Goal: Navigation & Orientation: Find specific page/section

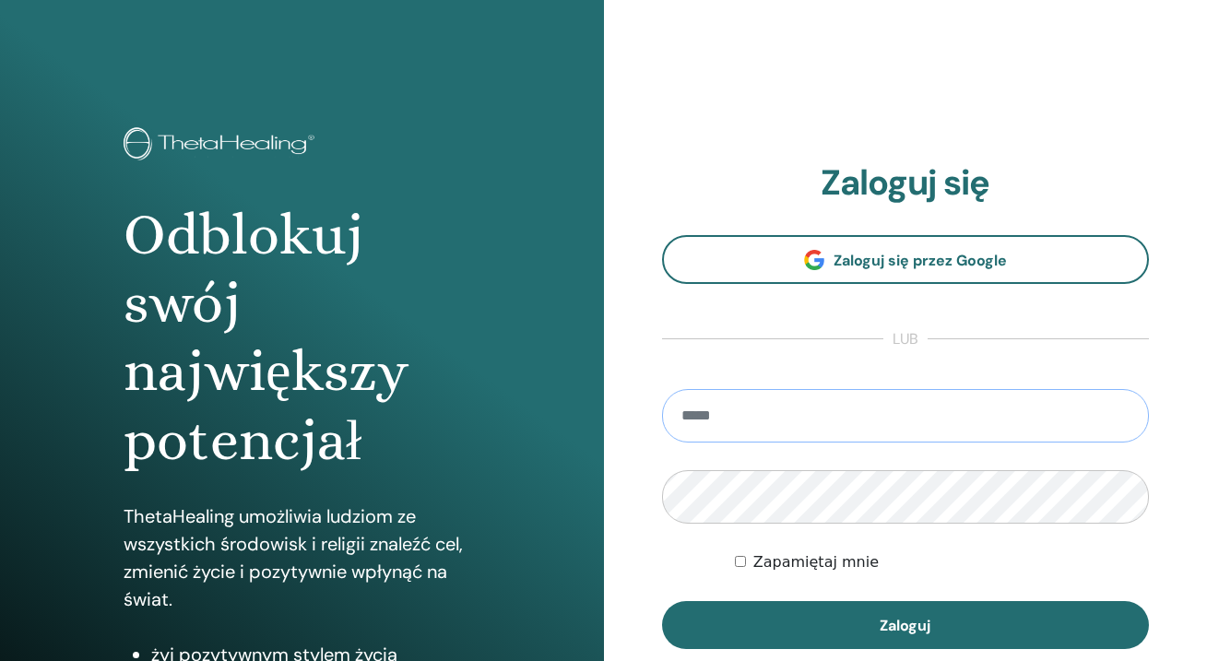
type input "**********"
click at [904, 625] on button "Zaloguj" at bounding box center [906, 625] width 488 height 48
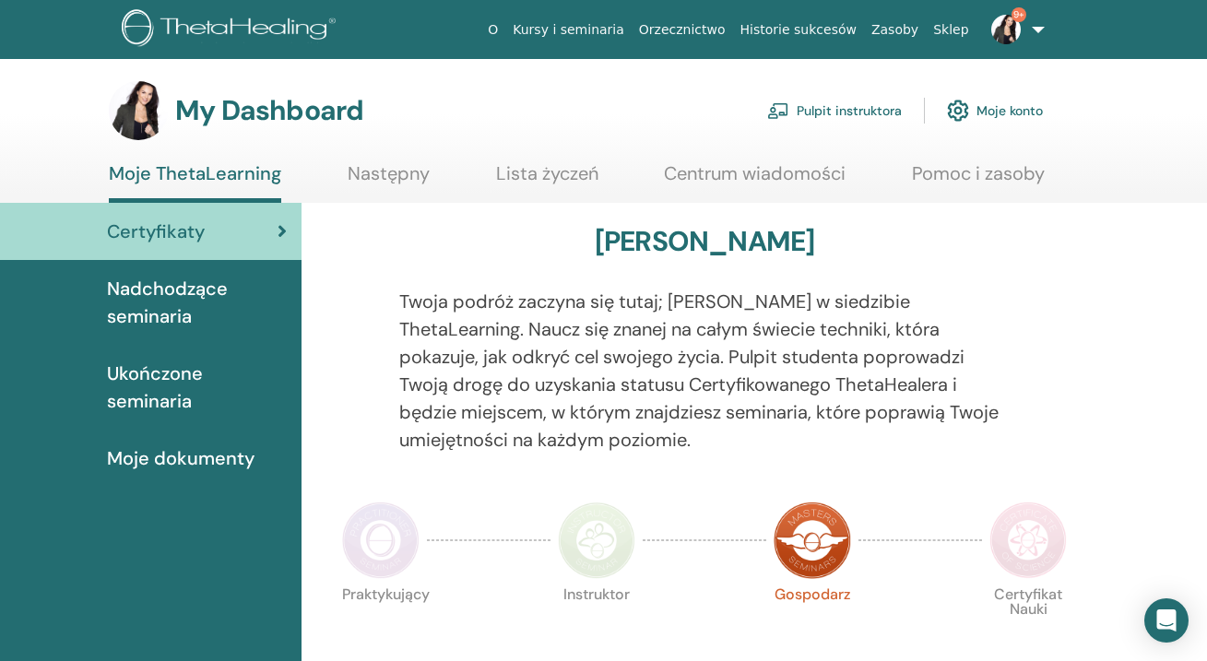
click at [885, 112] on link "Pulpit instruktora" at bounding box center [834, 110] width 135 height 41
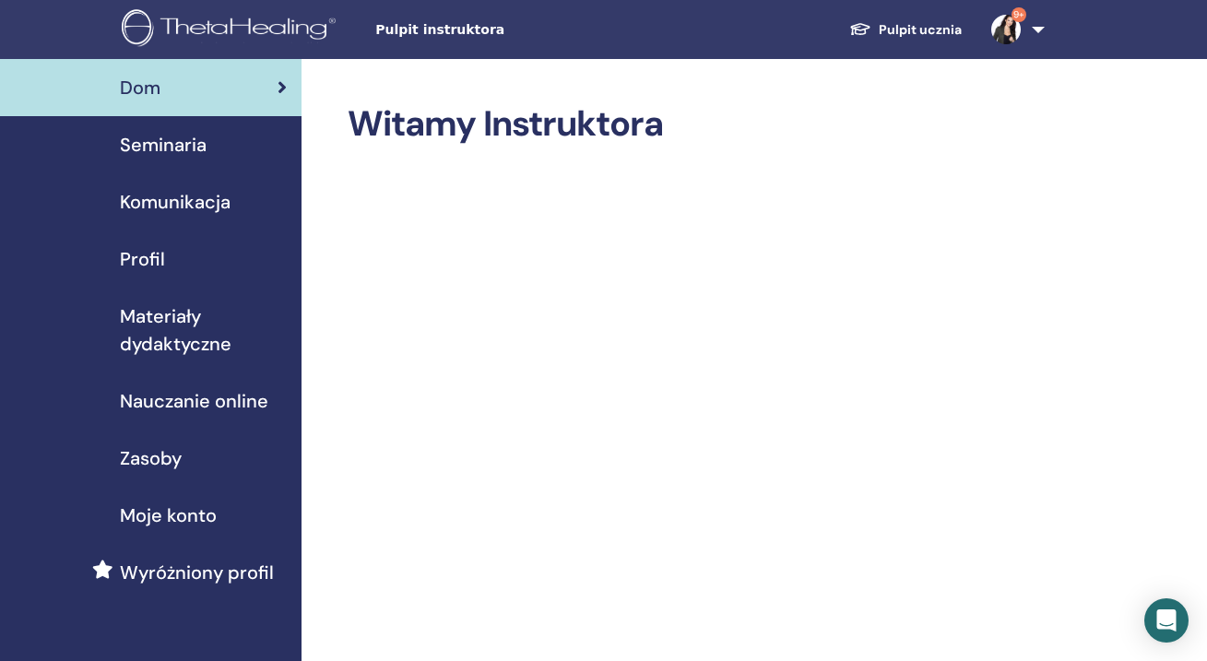
click at [187, 151] on span "Seminaria" at bounding box center [163, 145] width 87 height 28
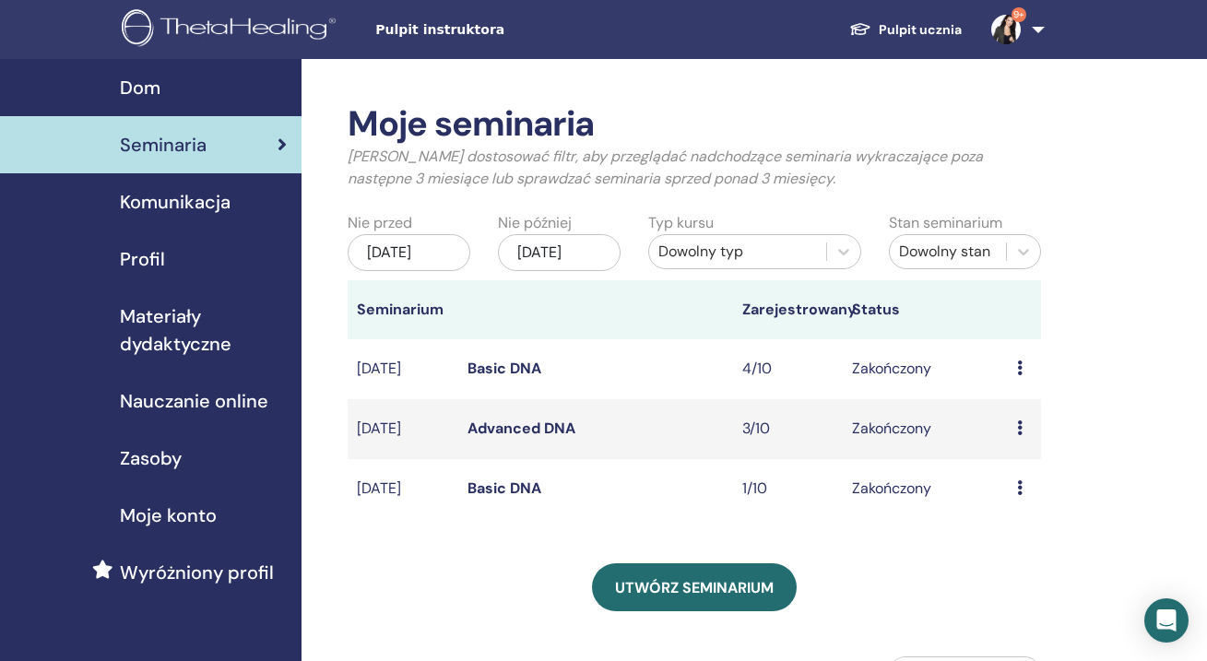
click at [205, 93] on div "Dom" at bounding box center [151, 88] width 272 height 28
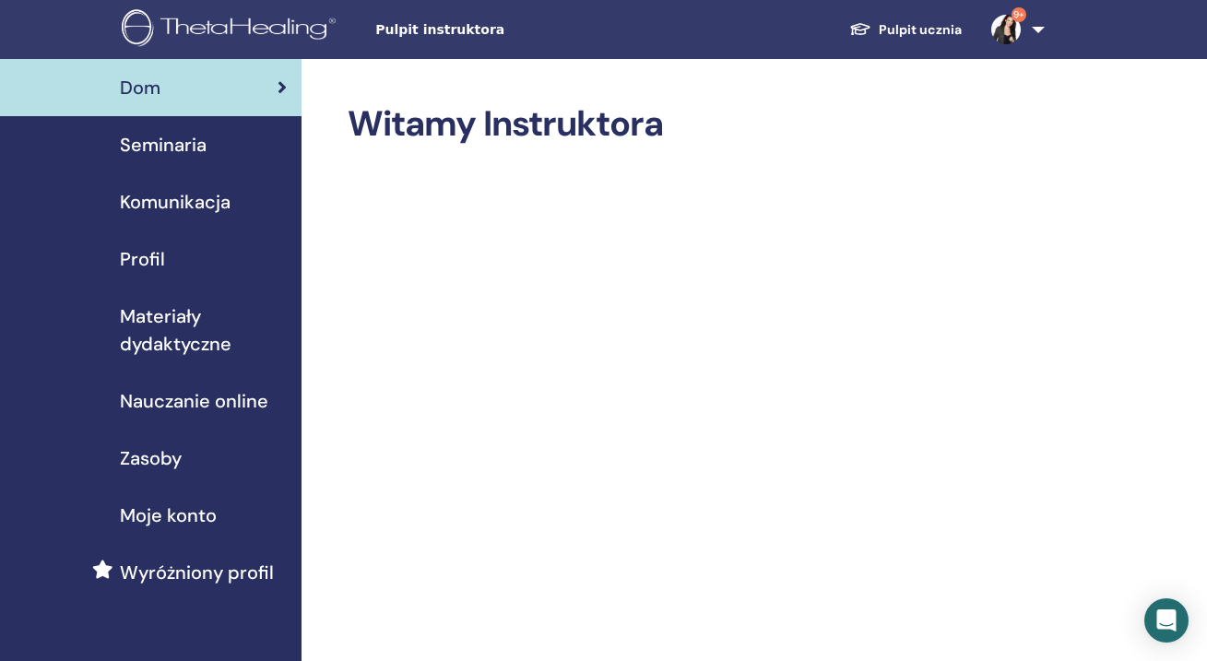
click at [167, 341] on span "Materiały dydaktyczne" at bounding box center [203, 329] width 167 height 55
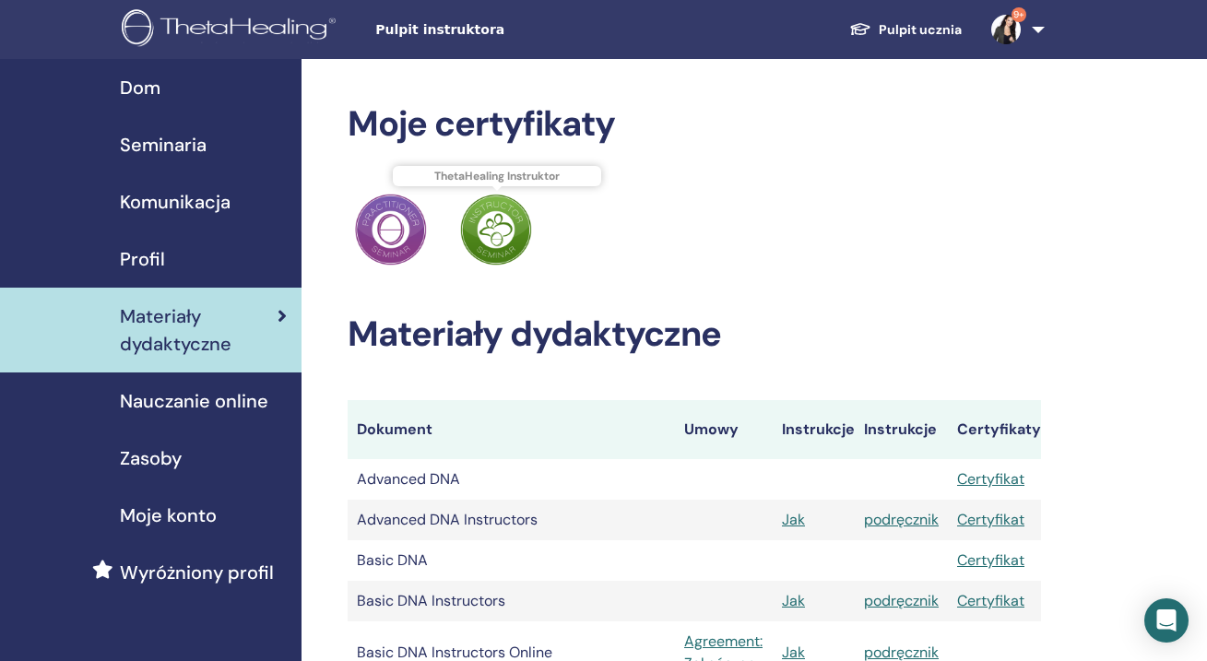
click at [491, 253] on img at bounding box center [496, 230] width 72 height 72
click at [491, 256] on img at bounding box center [496, 230] width 72 height 72
click at [491, 257] on img at bounding box center [496, 230] width 72 height 72
click at [183, 405] on span "Nauczanie online" at bounding box center [194, 401] width 148 height 28
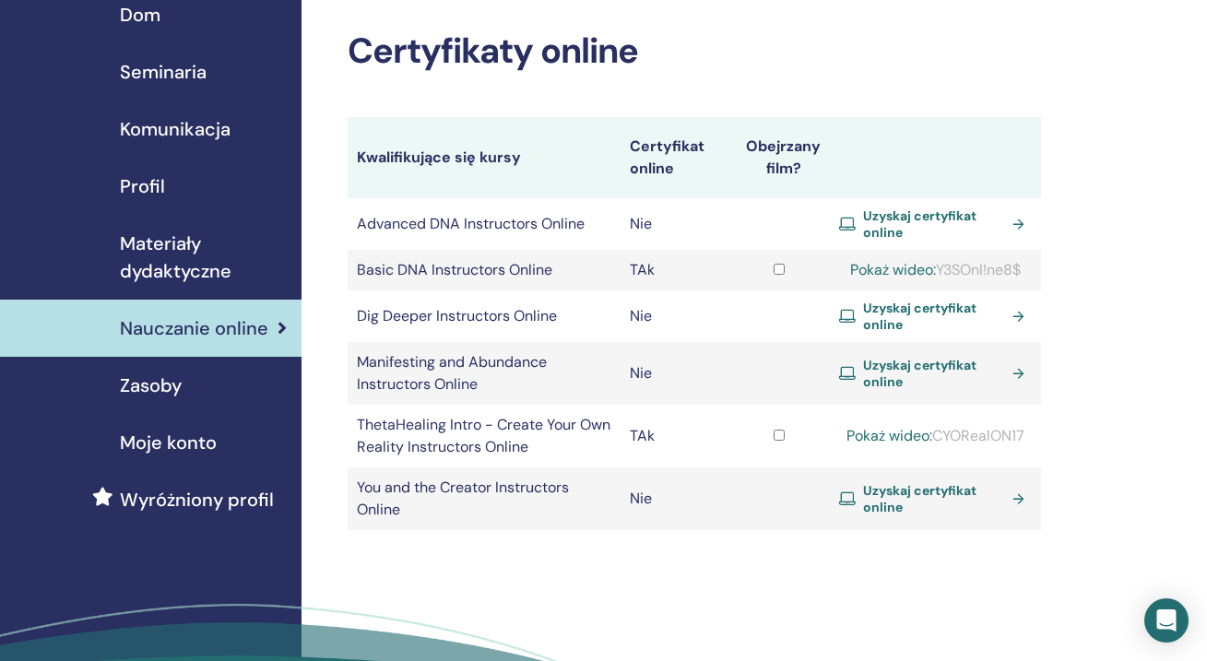
scroll to position [49, 0]
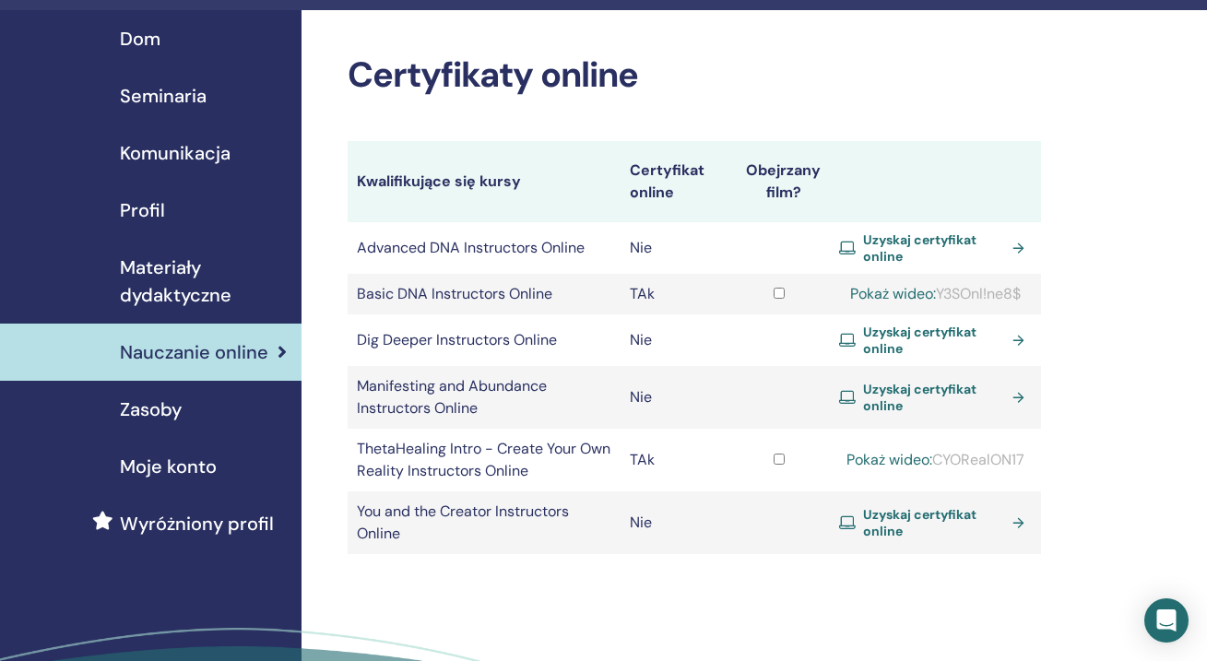
click at [178, 405] on span "Zasoby" at bounding box center [151, 410] width 62 height 28
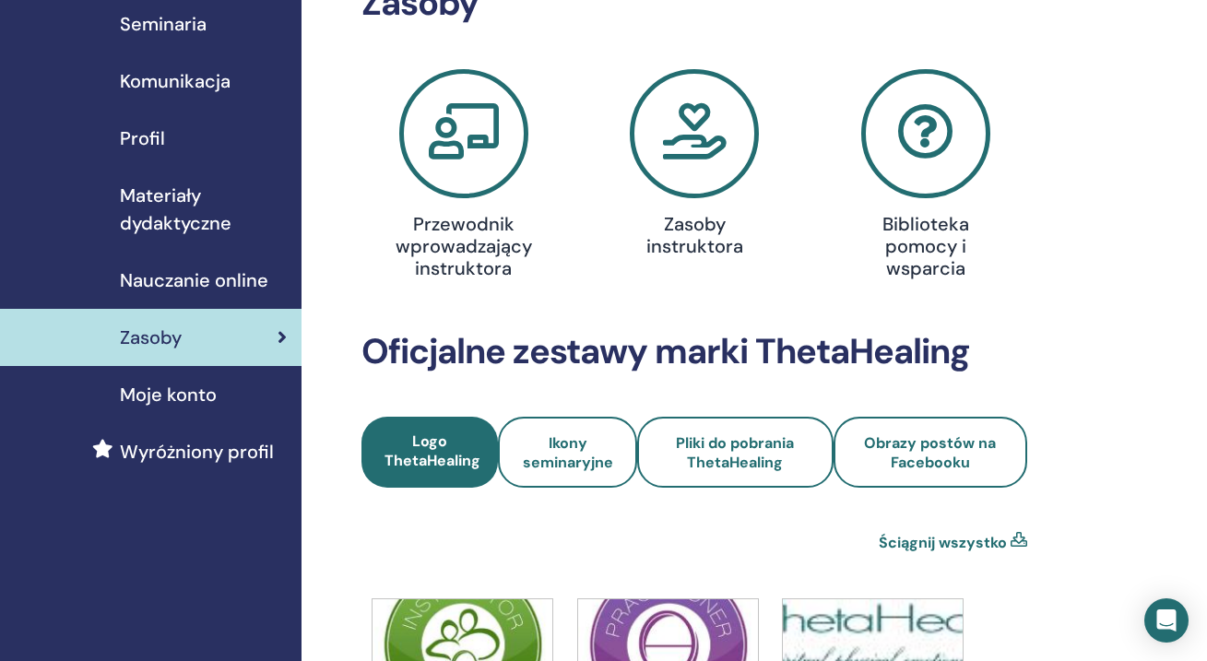
scroll to position [120, 0]
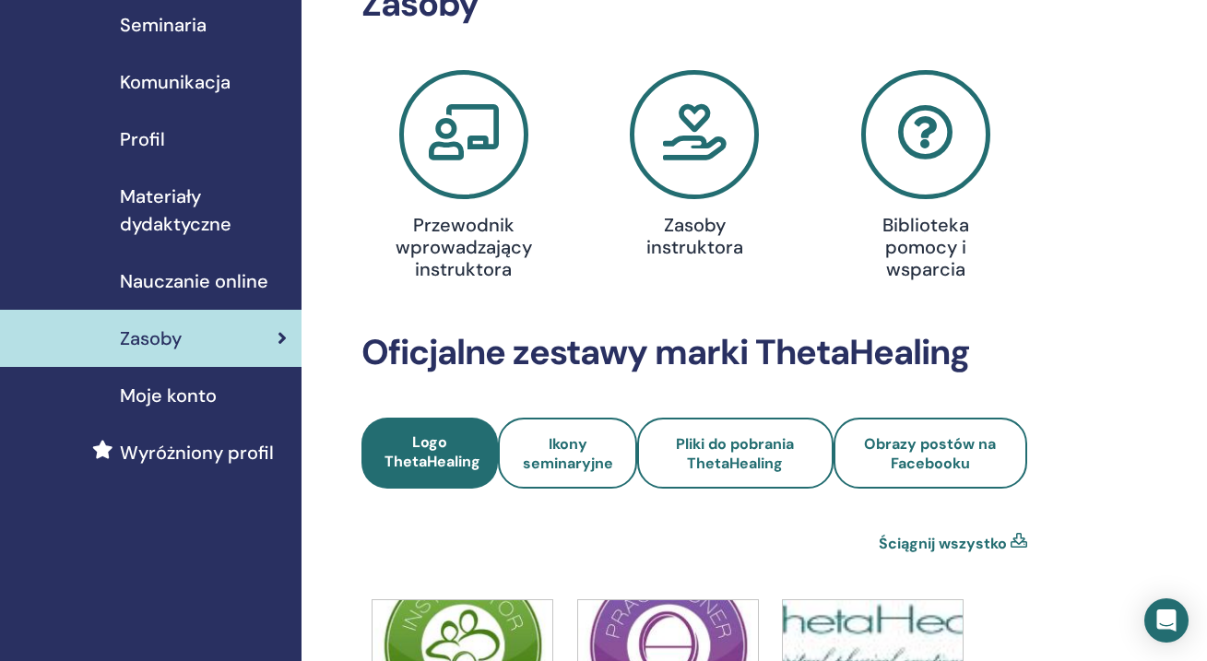
click at [685, 183] on icon at bounding box center [694, 134] width 129 height 129
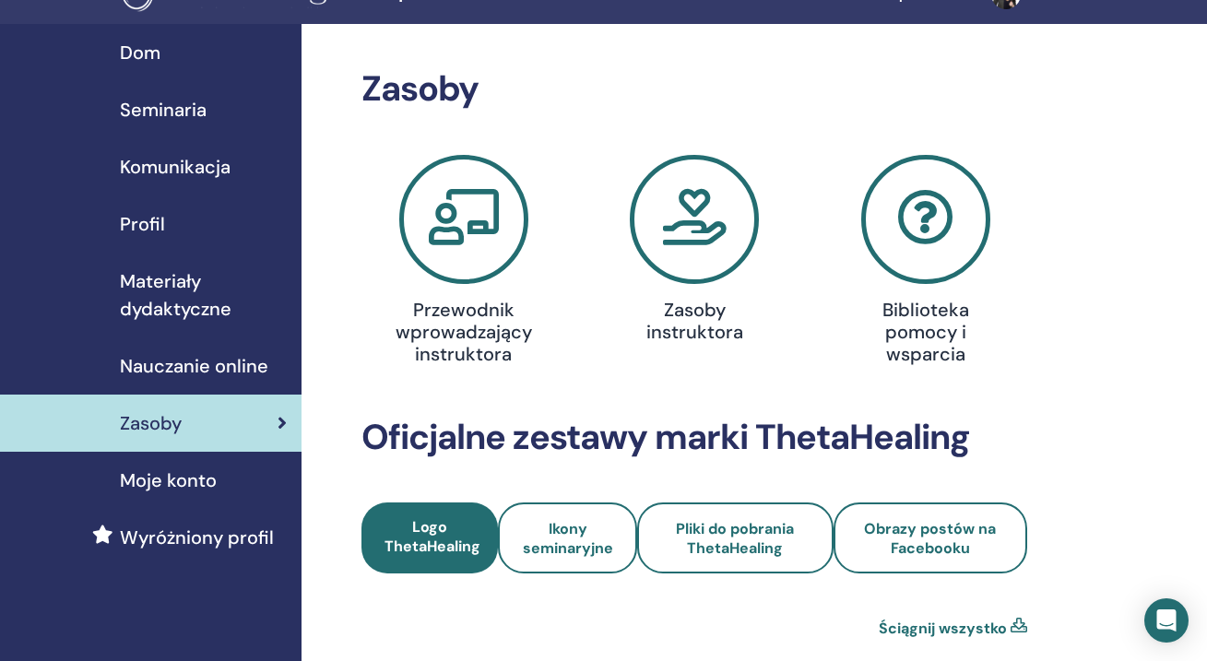
scroll to position [39, 0]
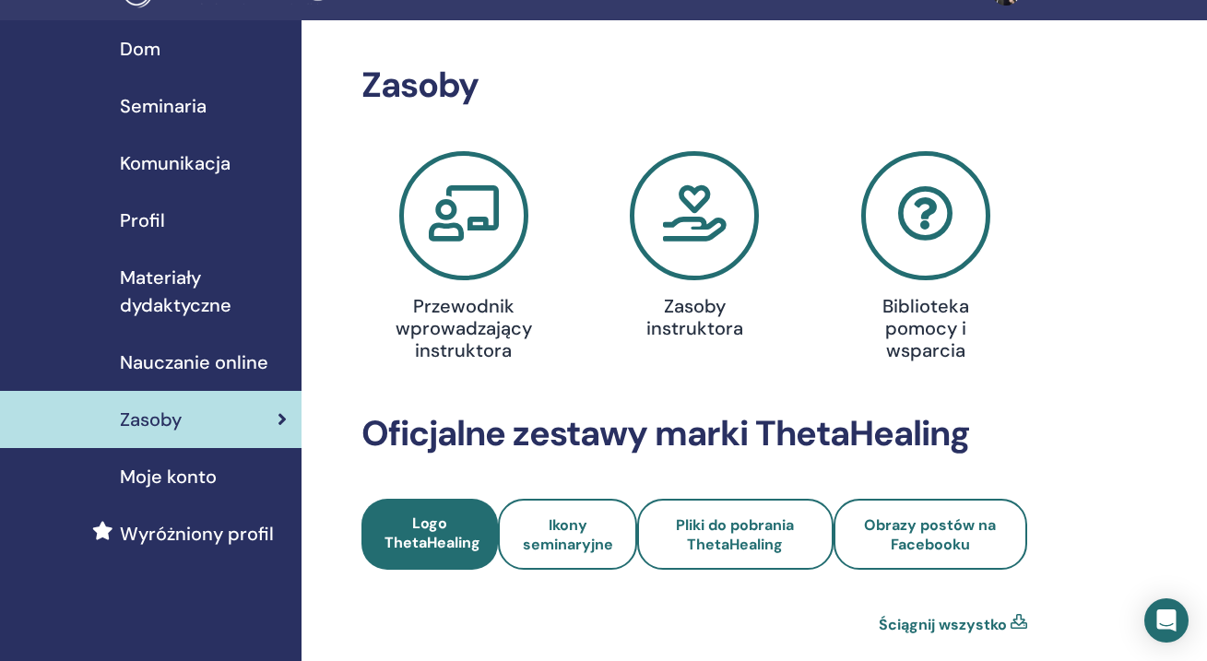
click at [186, 470] on span "Moje konto" at bounding box center [168, 477] width 97 height 28
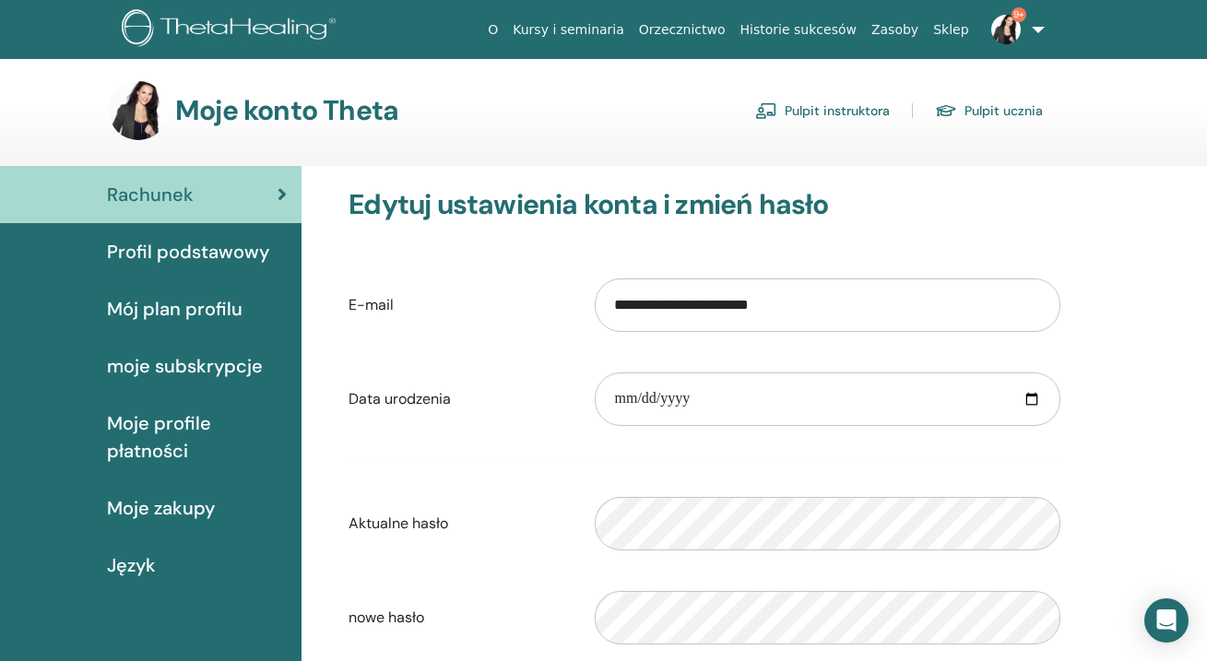
click at [832, 112] on link "Pulpit instruktora" at bounding box center [822, 111] width 135 height 30
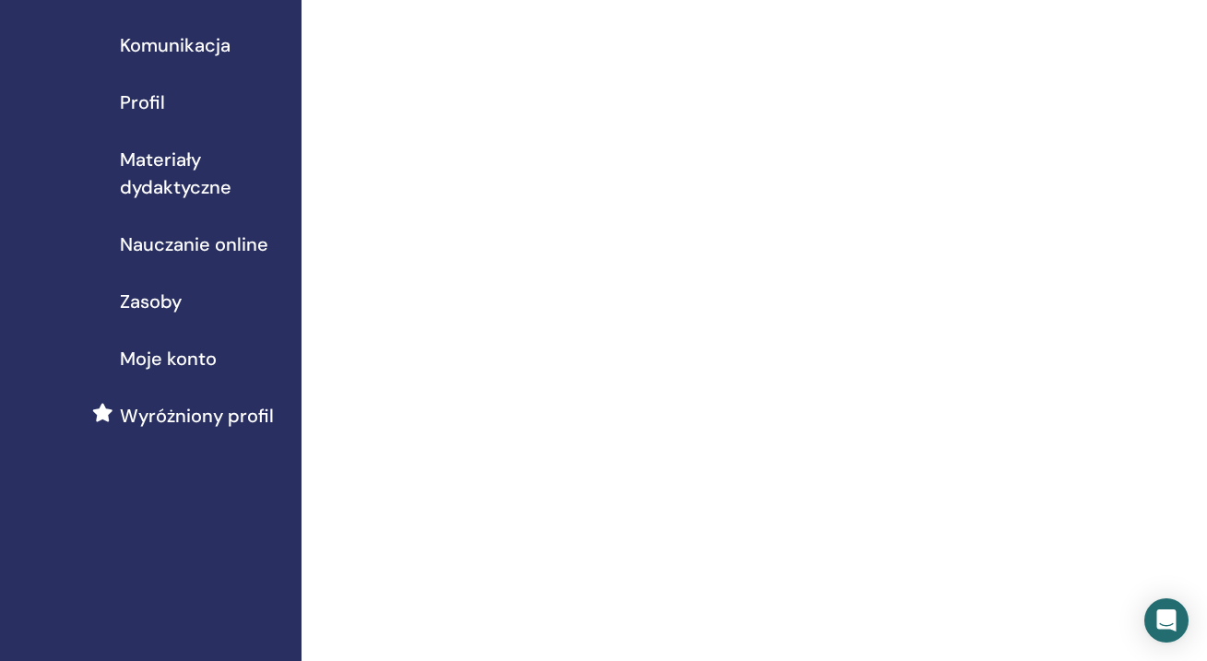
scroll to position [157, 0]
click at [241, 420] on span "Wyróżniony profil" at bounding box center [197, 416] width 154 height 28
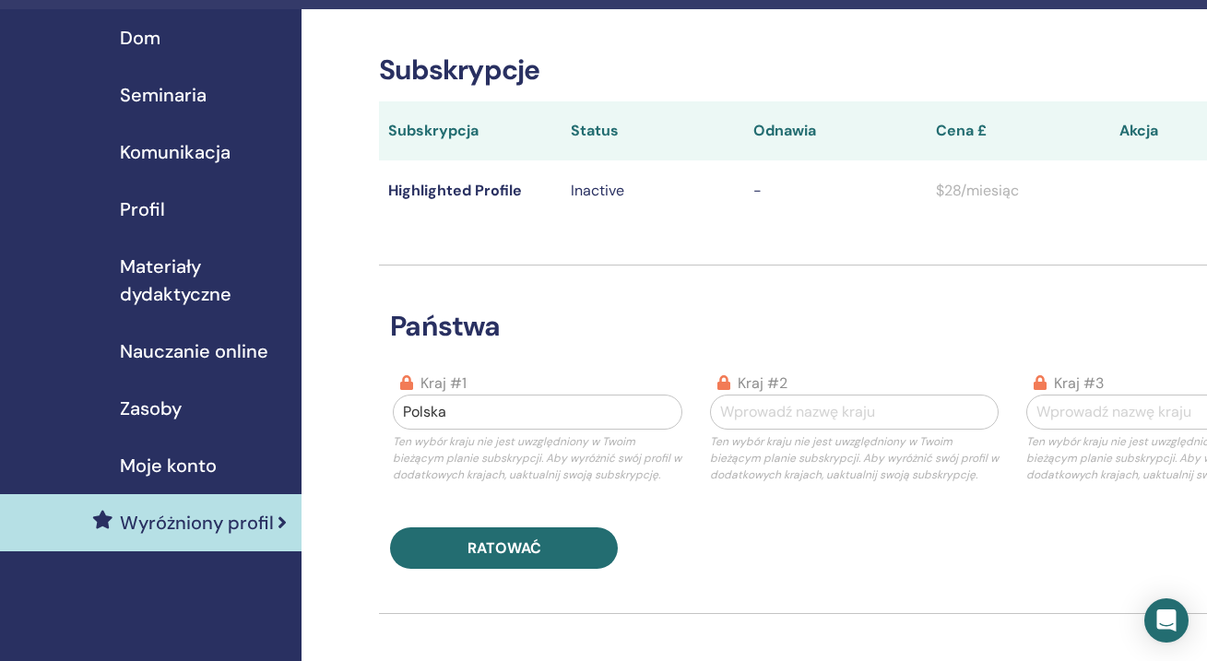
scroll to position [35, 0]
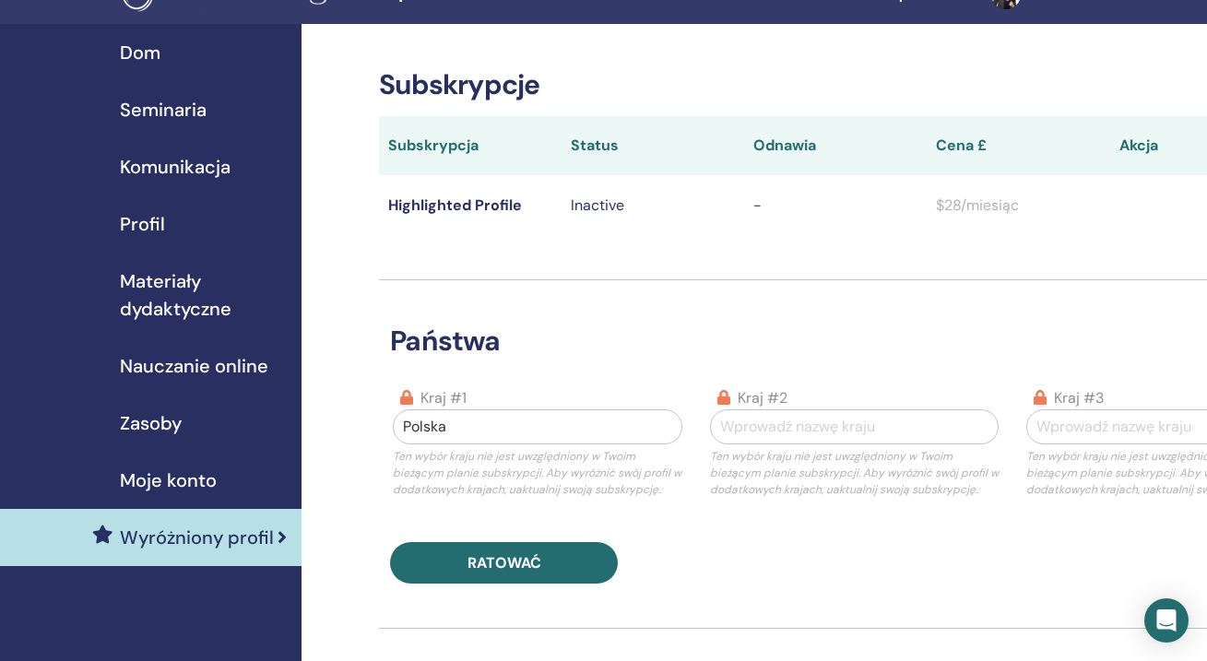
click at [148, 422] on span "Zasoby" at bounding box center [151, 423] width 62 height 28
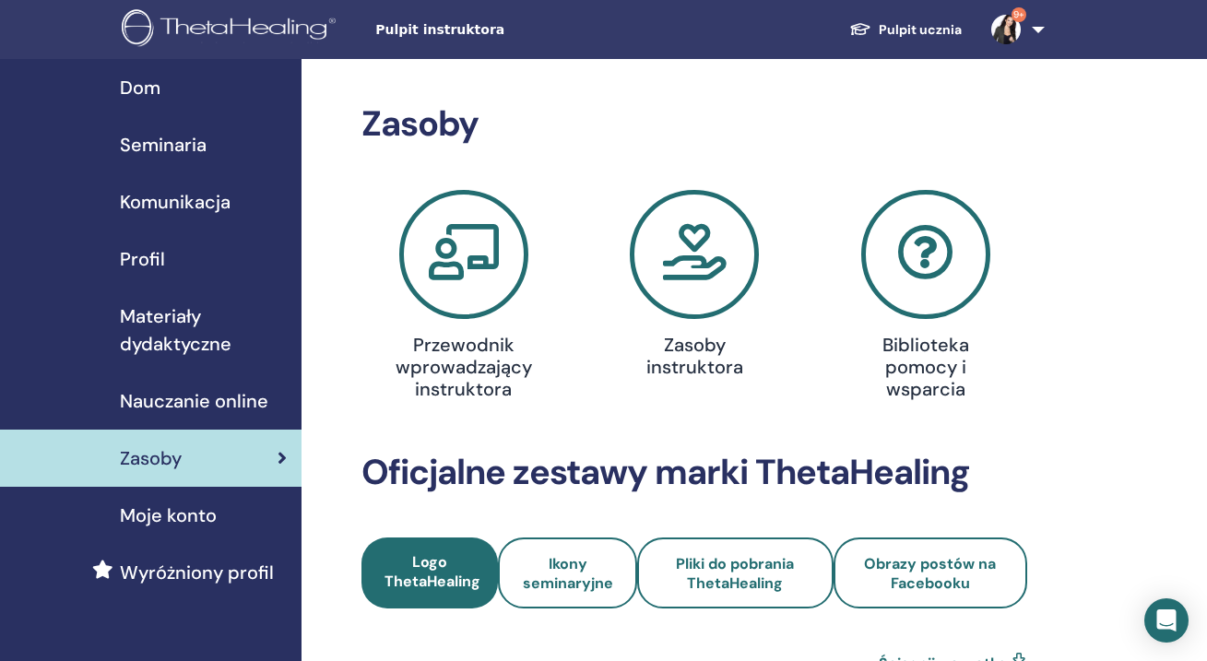
click at [172, 95] on div "Dom" at bounding box center [151, 88] width 272 height 28
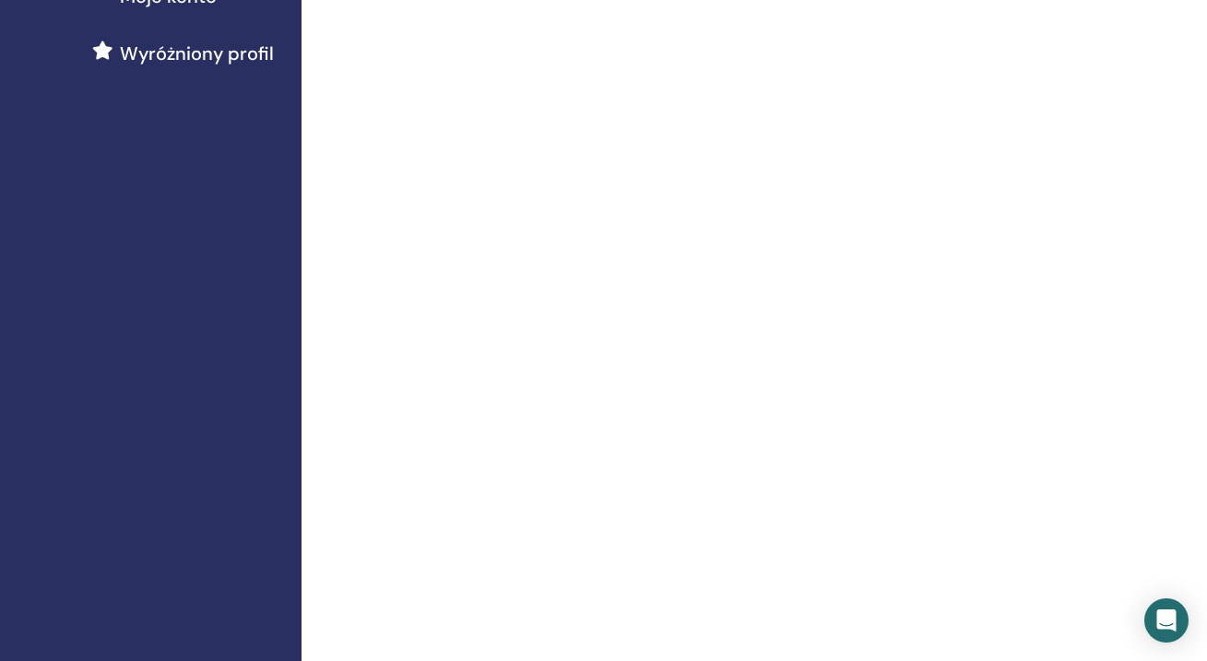
scroll to position [490, 0]
